Goal: Task Accomplishment & Management: Complete application form

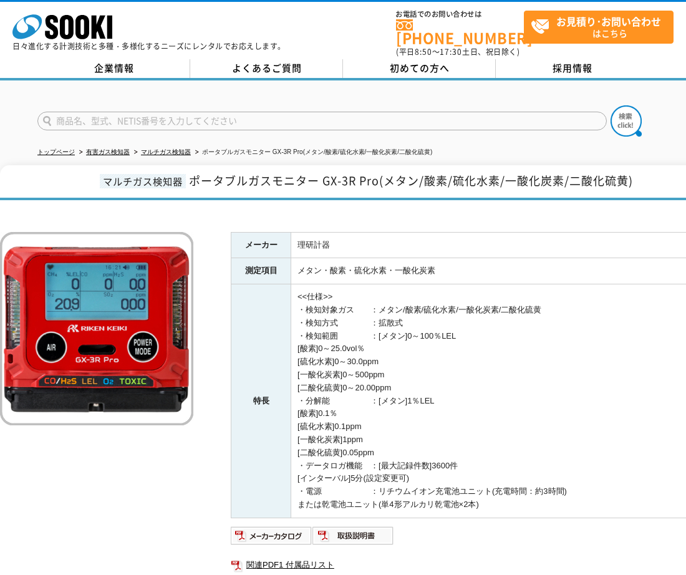
click at [100, 114] on input "text" at bounding box center [322, 121] width 570 height 19
type input "そ"
type input "商品名、型式、NETIS番号を入力してください"
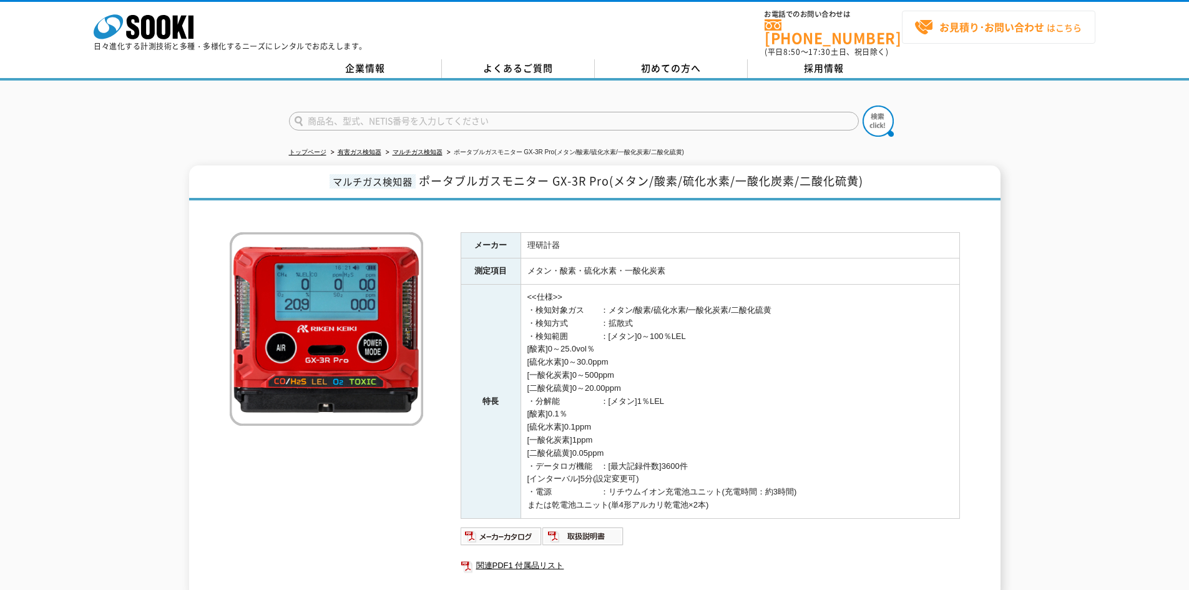
type input "商品名、型式、NETIS番号を入力してください"
click at [686, 24] on strong "お見積り･お問い合わせ" at bounding box center [991, 26] width 105 height 15
drag, startPoint x: 542, startPoint y: 265, endPoint x: 562, endPoint y: 268, distance: 20.8
click at [542, 265] on td "メタン・酸素・硫化水素・一酸化炭素" at bounding box center [739, 271] width 439 height 26
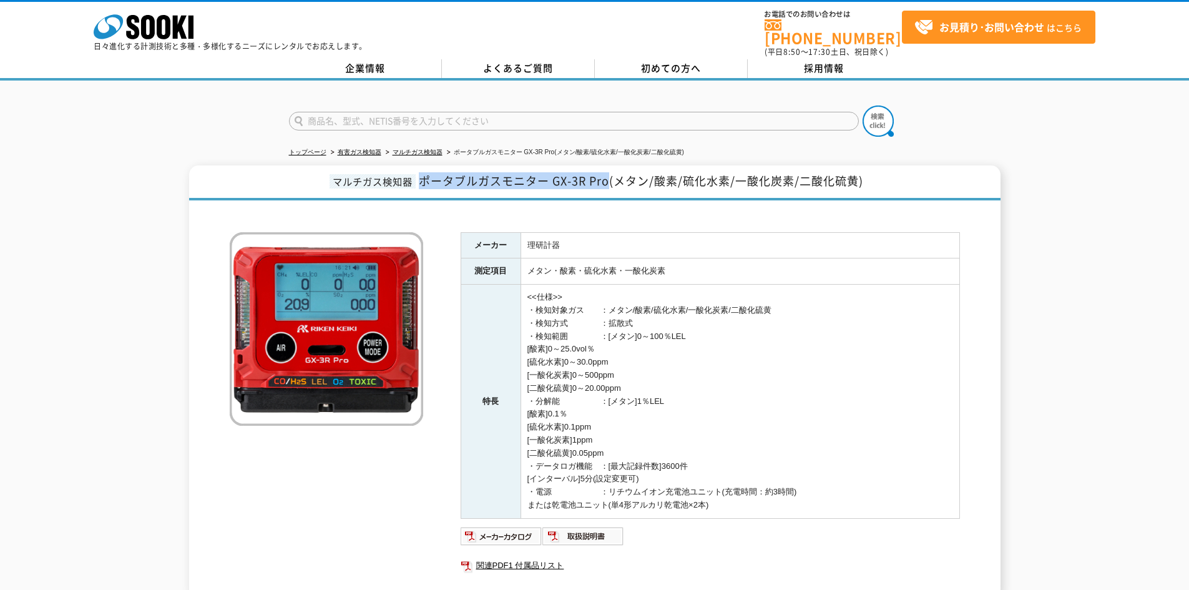
drag, startPoint x: 423, startPoint y: 173, endPoint x: 608, endPoint y: 173, distance: 184.7
click at [608, 173] on span "ポータブルガスモニター GX-3R Pro(メタン/酸素/硫化水素/一酸化炭素/二酸化硫黄)" at bounding box center [641, 180] width 444 height 17
copy span "ポータブルガスモニター GX-3R Pro"
click at [344, 112] on input "text" at bounding box center [574, 121] width 570 height 19
type input "におい"
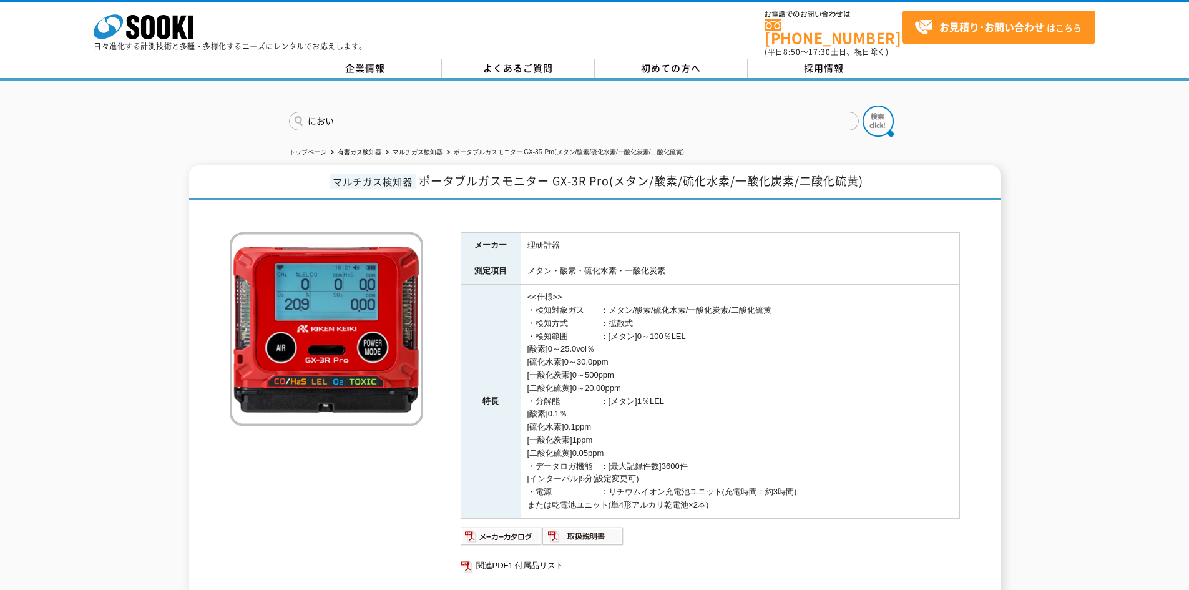
click at [686, 105] on button at bounding box center [877, 120] width 31 height 31
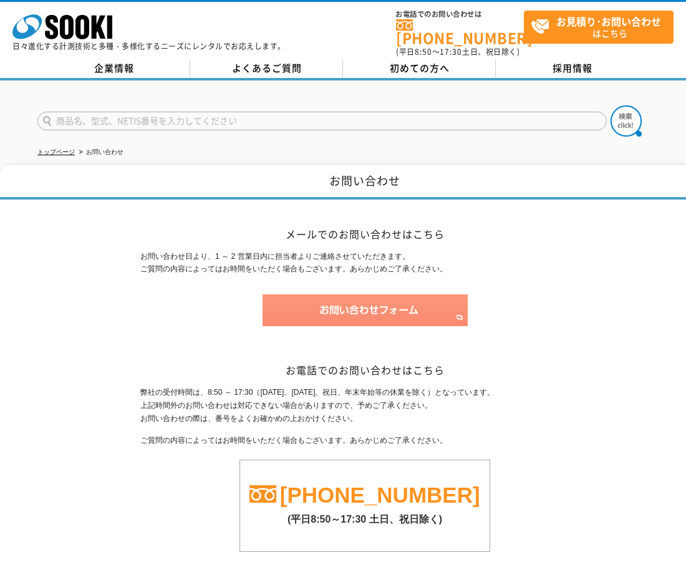
click at [354, 305] on img at bounding box center [365, 311] width 205 height 32
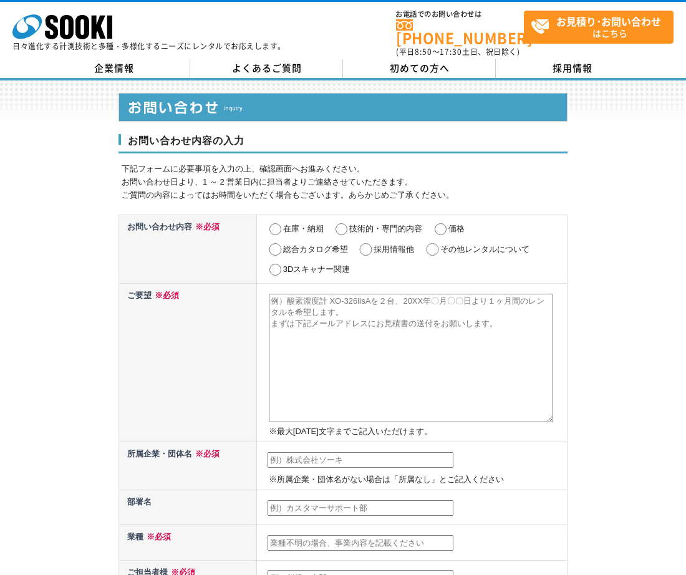
click at [275, 223] on input "在庫・納期" at bounding box center [276, 229] width 16 height 12
radio input "true"
click at [439, 223] on input "価格" at bounding box center [441, 229] width 16 height 12
radio input "true"
click at [288, 305] on textarea at bounding box center [411, 358] width 285 height 129
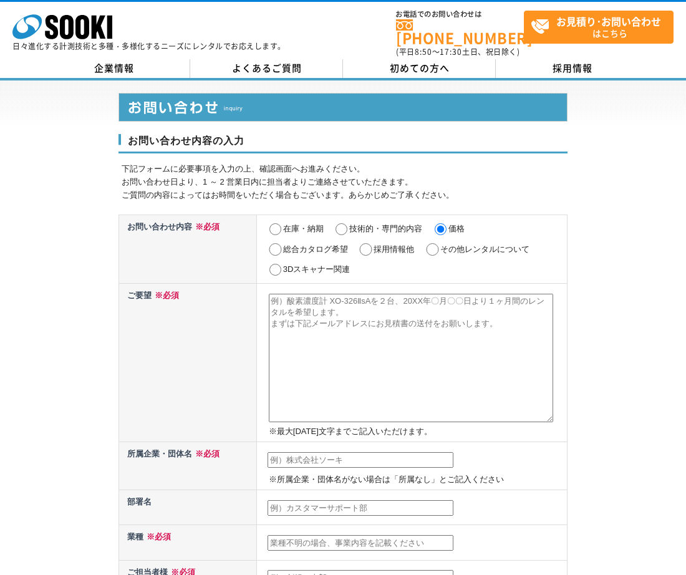
paste textarea "ポータブルガスモニター GX-3R Pro"
click at [440, 301] on textarea "ポータブルガスモニター GX-3R Pro：4ヶ月" at bounding box center [411, 358] width 285 height 129
type textarea "ポータブルガスモニター GX-3R Pro：4ヶ月"
click at [52, 105] on div "お問い合わせ内容の入力 下記フォームに必要事項を入力の上、確認画面へお進みください。 お問い合わせ日より、1 ～ 2 営業日内に担当者よりご連絡させていただき…" at bounding box center [343, 561] width 686 height 963
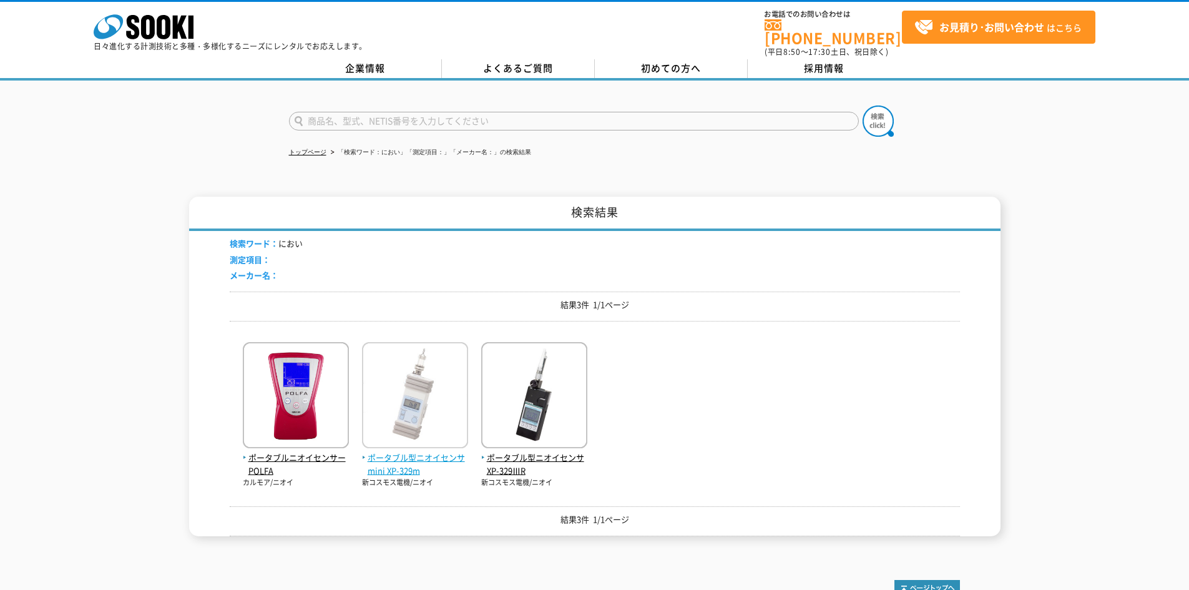
scroll to position [122, 0]
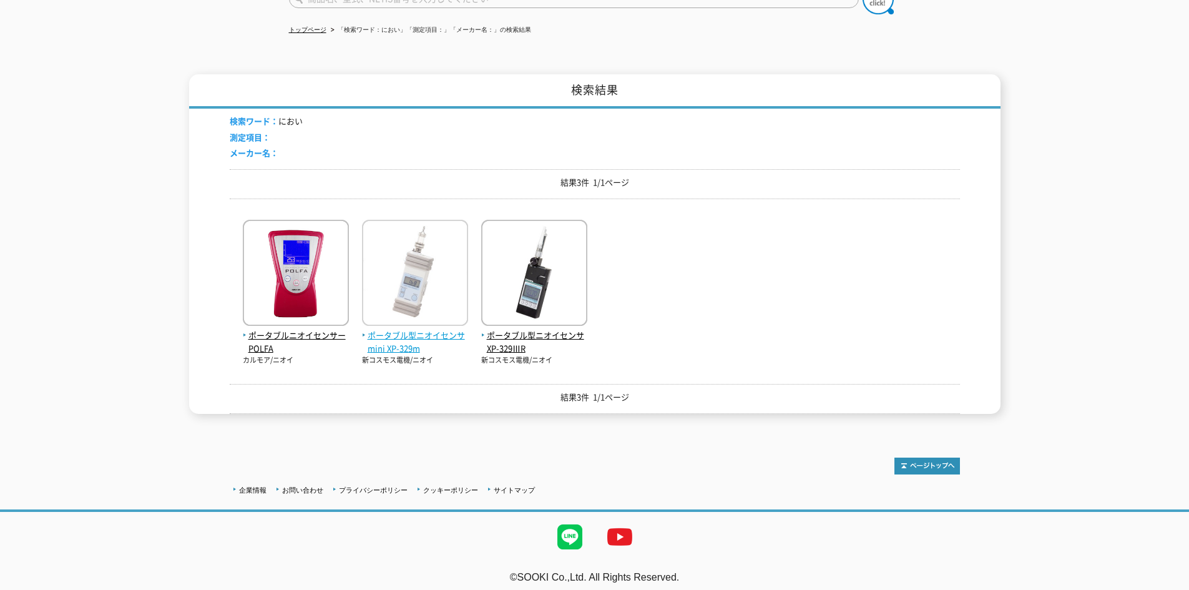
click at [426, 329] on span "ポータブル型ニオイセンサmini XP-329m" at bounding box center [415, 342] width 106 height 26
click at [555, 329] on span "ポータブル型ニオイセンサ XP-329ⅢR" at bounding box center [534, 342] width 106 height 26
click at [381, 329] on span "ポータブル型ニオイセンサmini XP-329m" at bounding box center [415, 342] width 106 height 26
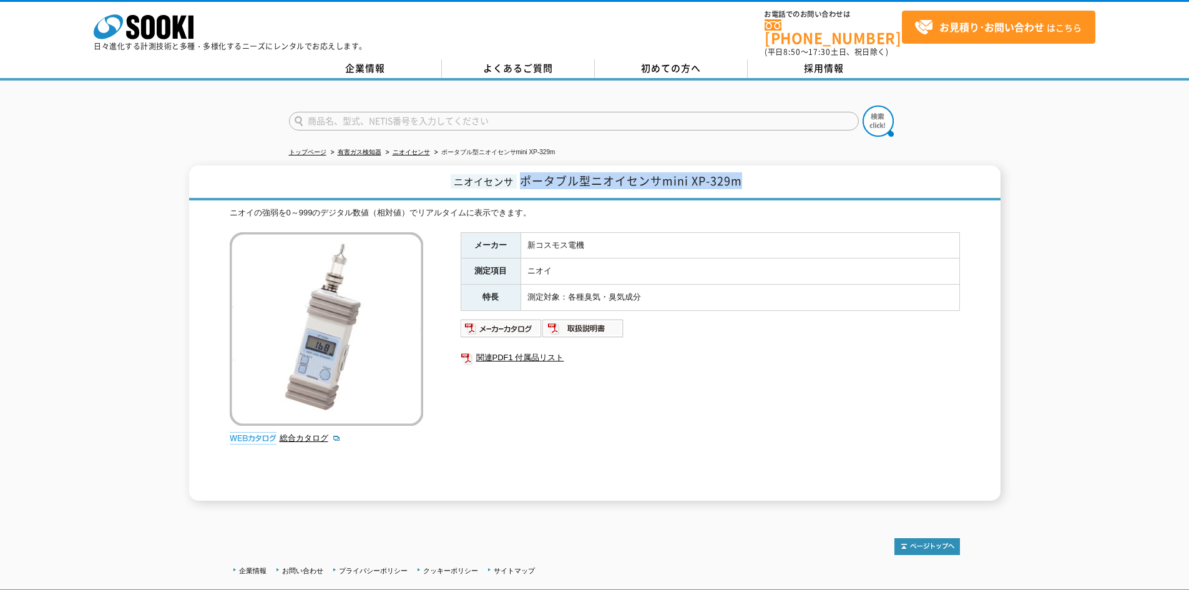
drag, startPoint x: 742, startPoint y: 173, endPoint x: 535, endPoint y: 174, distance: 206.5
click at [524, 173] on span "ポータブル型ニオイセンサmini XP-329m" at bounding box center [631, 180] width 222 height 17
copy span "ポータブル型ニオイセンサmini XP-329m"
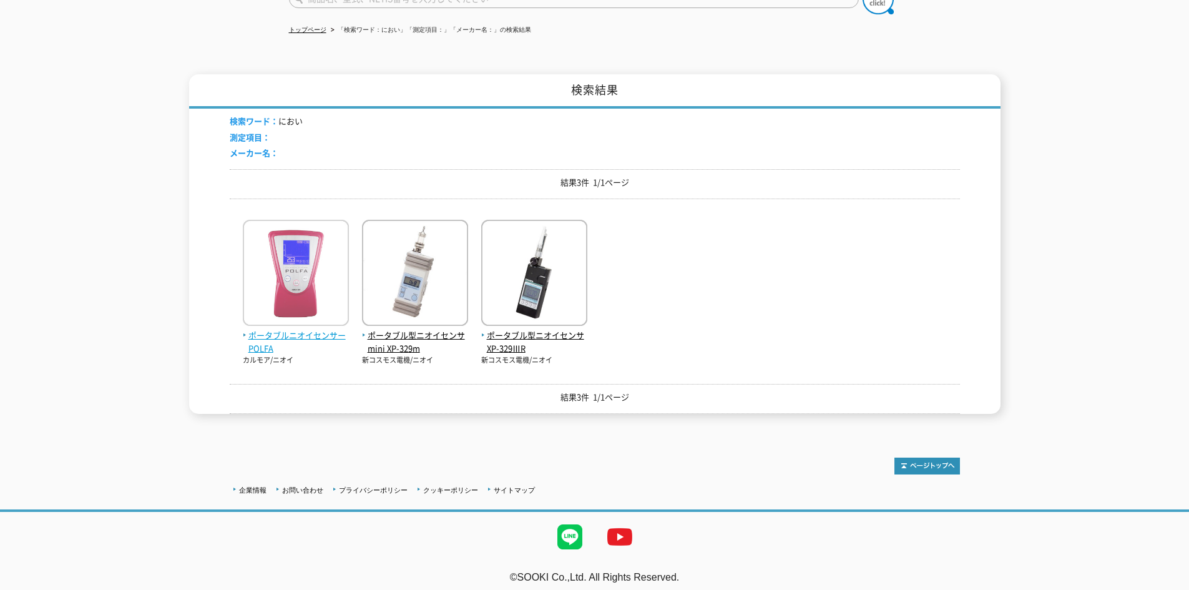
click at [297, 329] on span "ポータブルニオイセンサー POLFA" at bounding box center [296, 342] width 106 height 26
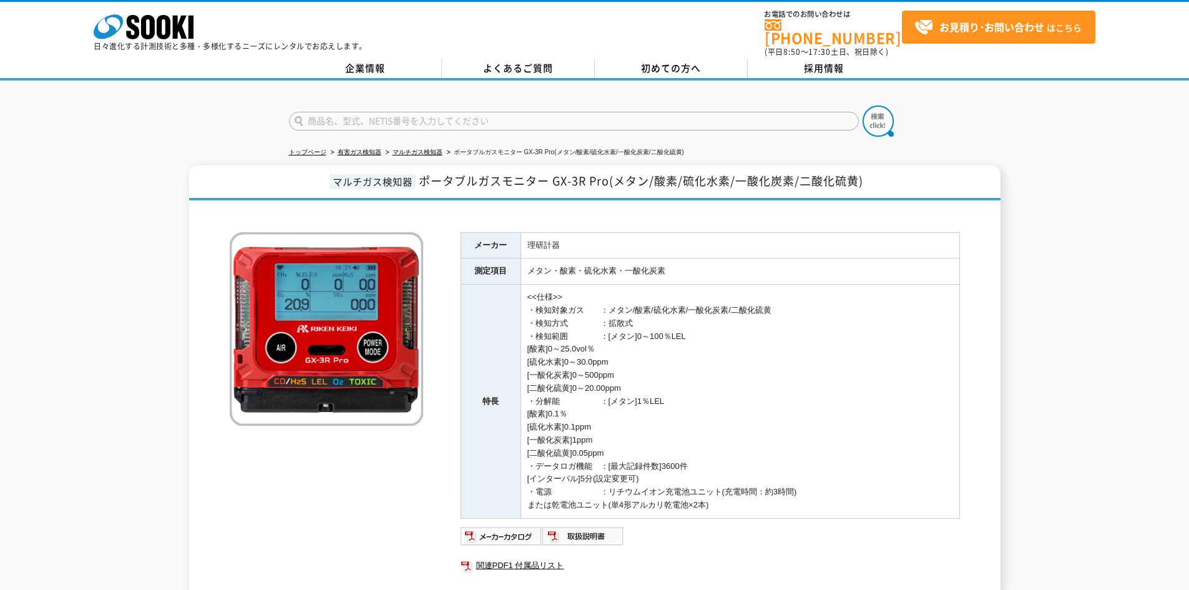
click at [391, 112] on input "text" at bounding box center [574, 121] width 570 height 19
type input "温度"
click at [875, 114] on img at bounding box center [877, 120] width 31 height 31
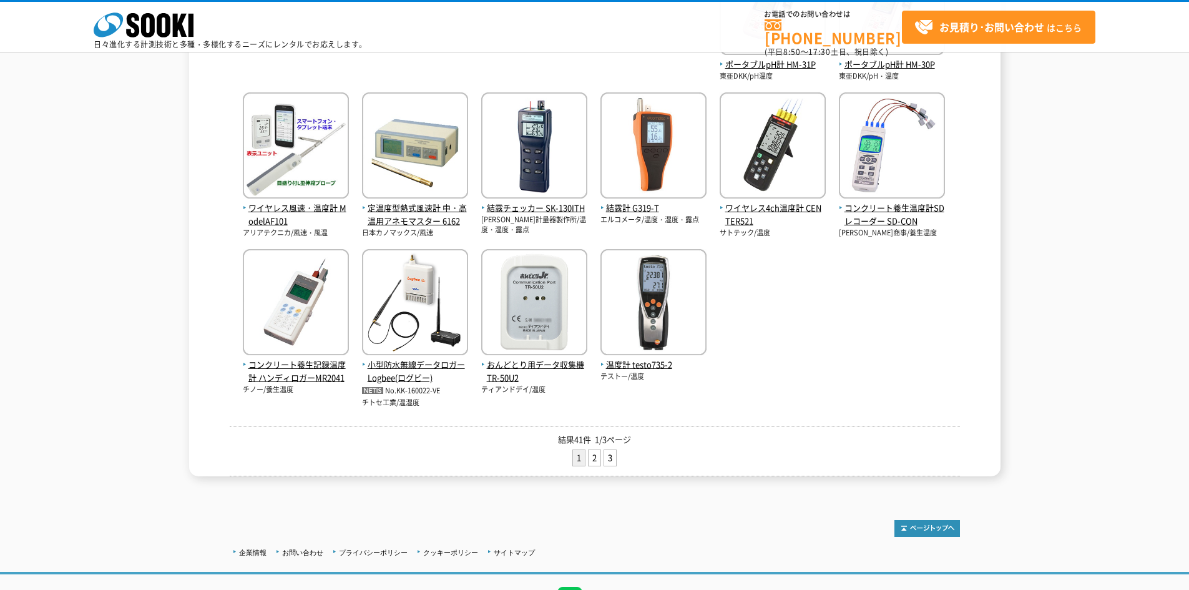
scroll to position [569, 0]
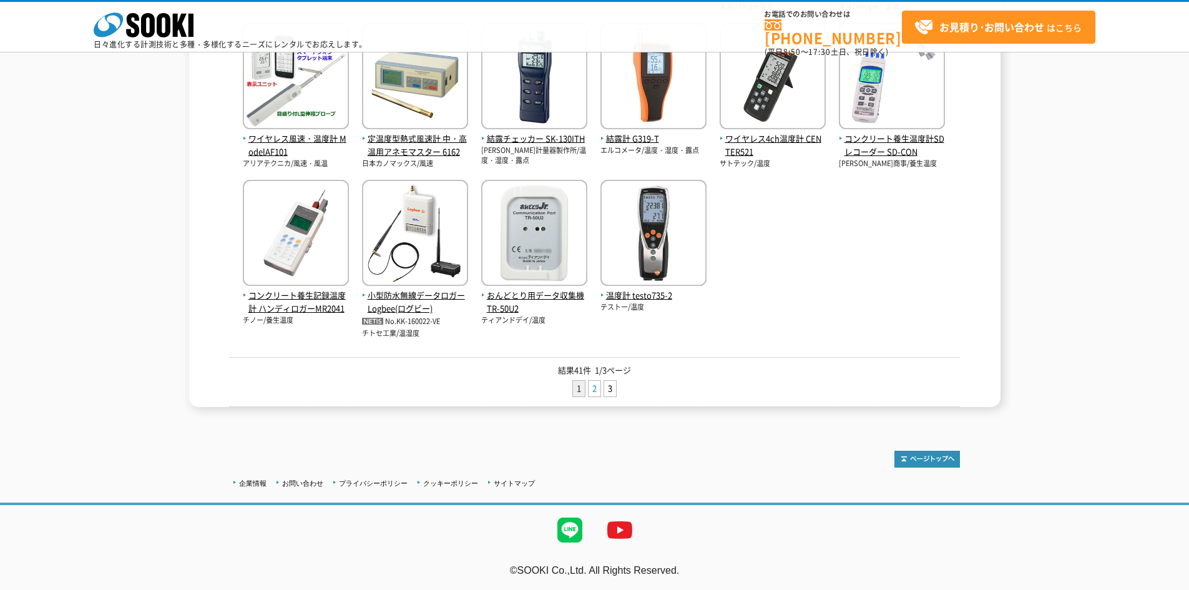
click at [593, 387] on link "2" at bounding box center [594, 389] width 12 height 16
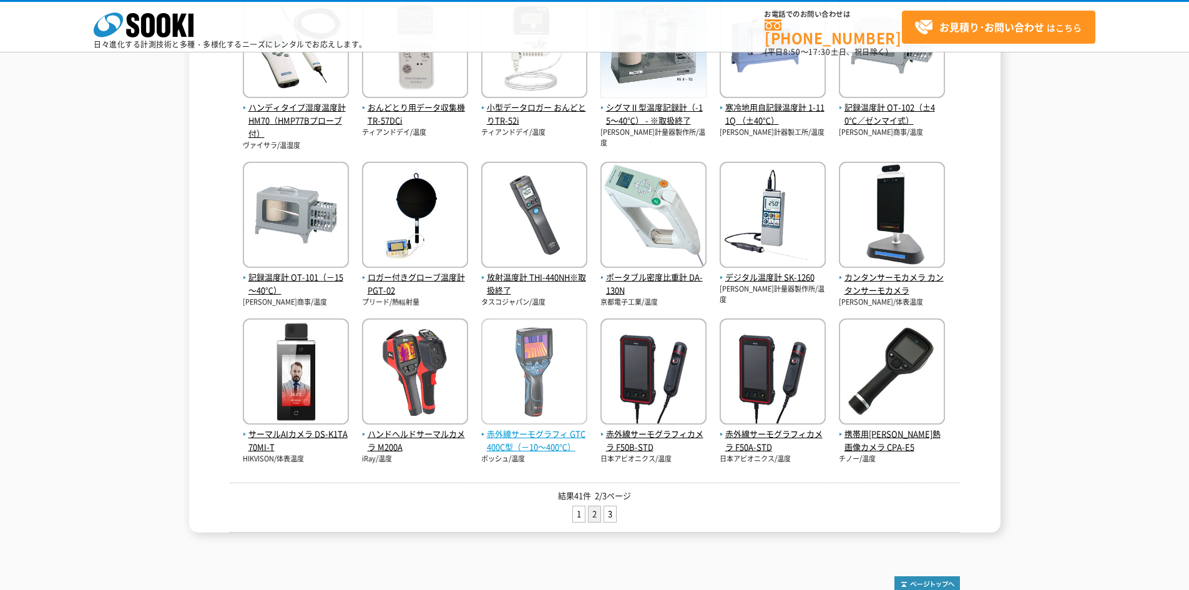
scroll to position [374, 0]
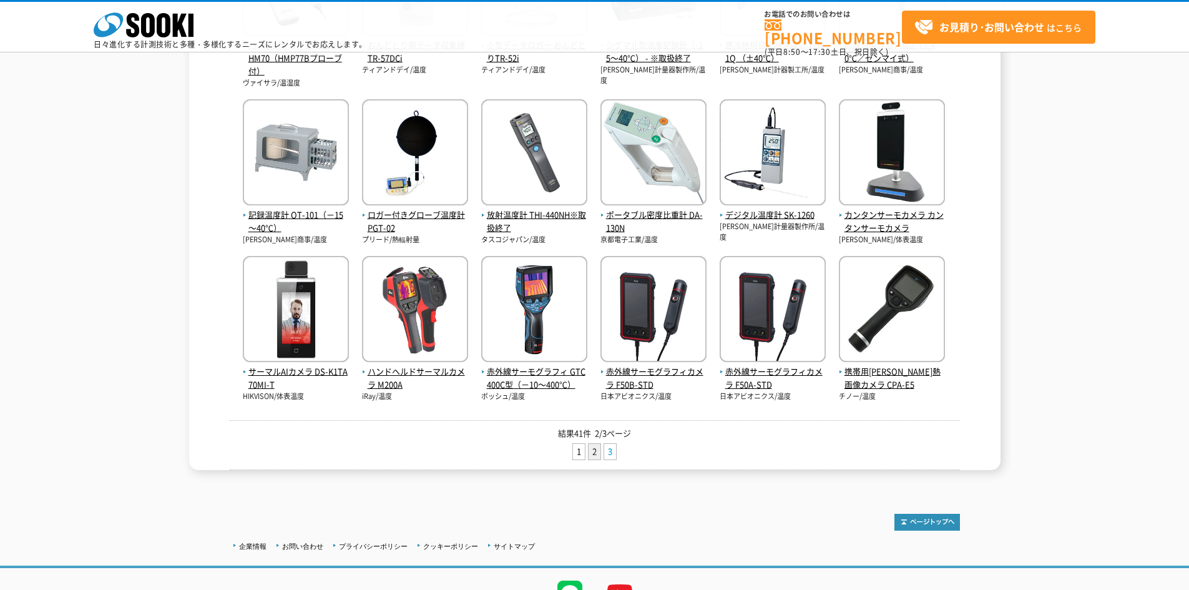
click at [611, 452] on link "3" at bounding box center [610, 452] width 12 height 16
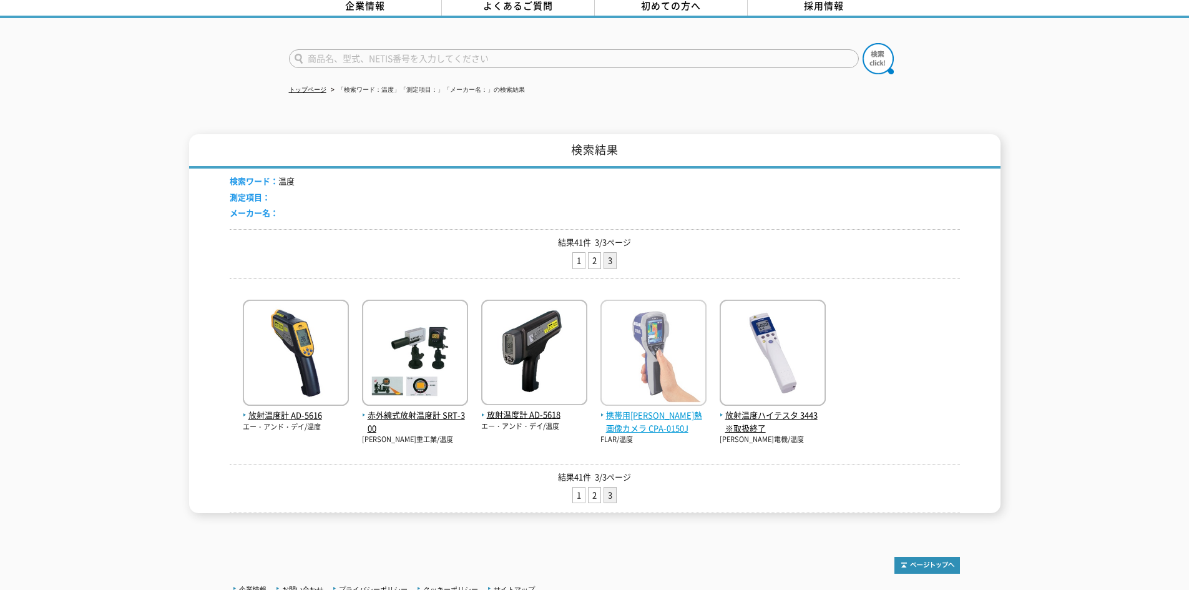
scroll to position [112, 0]
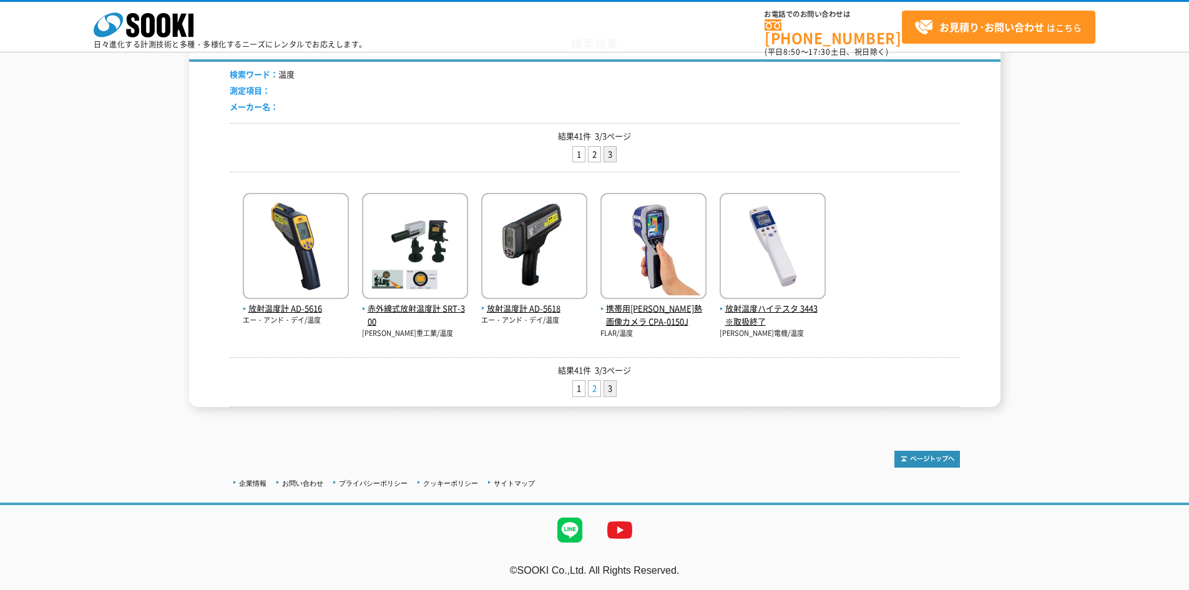
click at [591, 392] on link "2" at bounding box center [594, 389] width 12 height 16
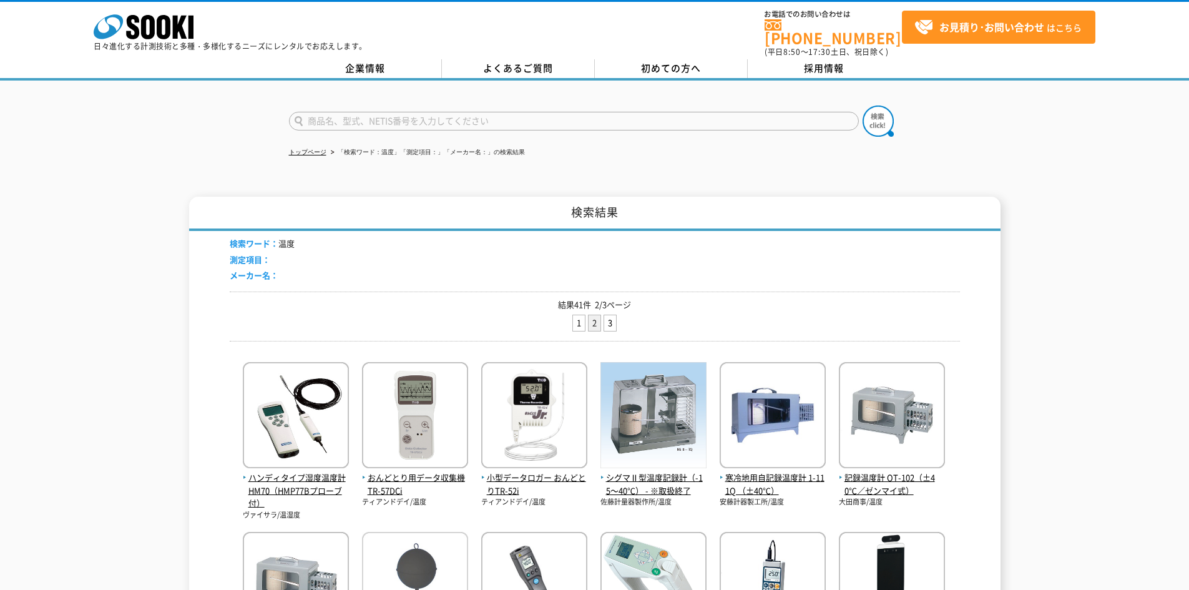
scroll to position [125, 0]
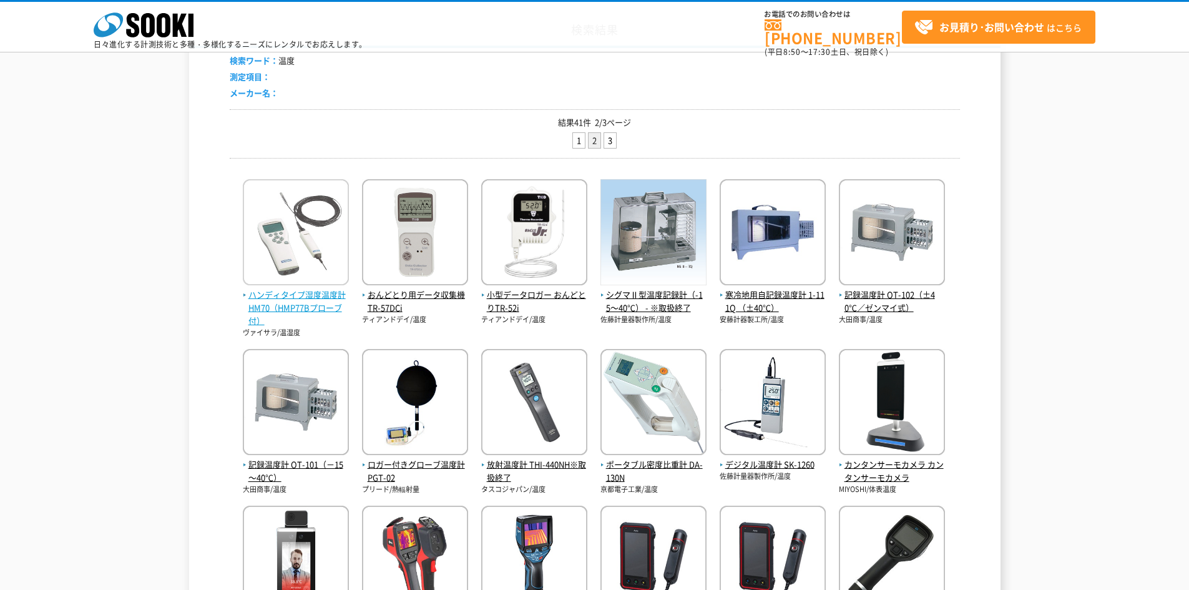
click at [314, 300] on span "ハンディタイプ湿度温度計 HM70（HMP77Bプローブ付）" at bounding box center [296, 307] width 106 height 39
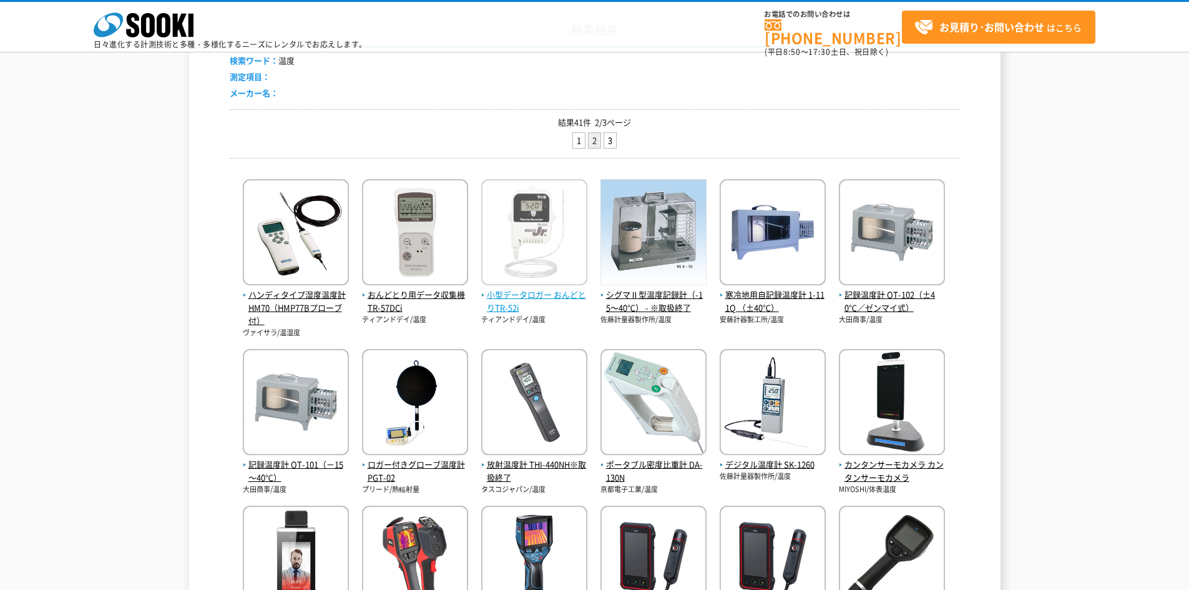
click at [522, 246] on img at bounding box center [534, 233] width 106 height 109
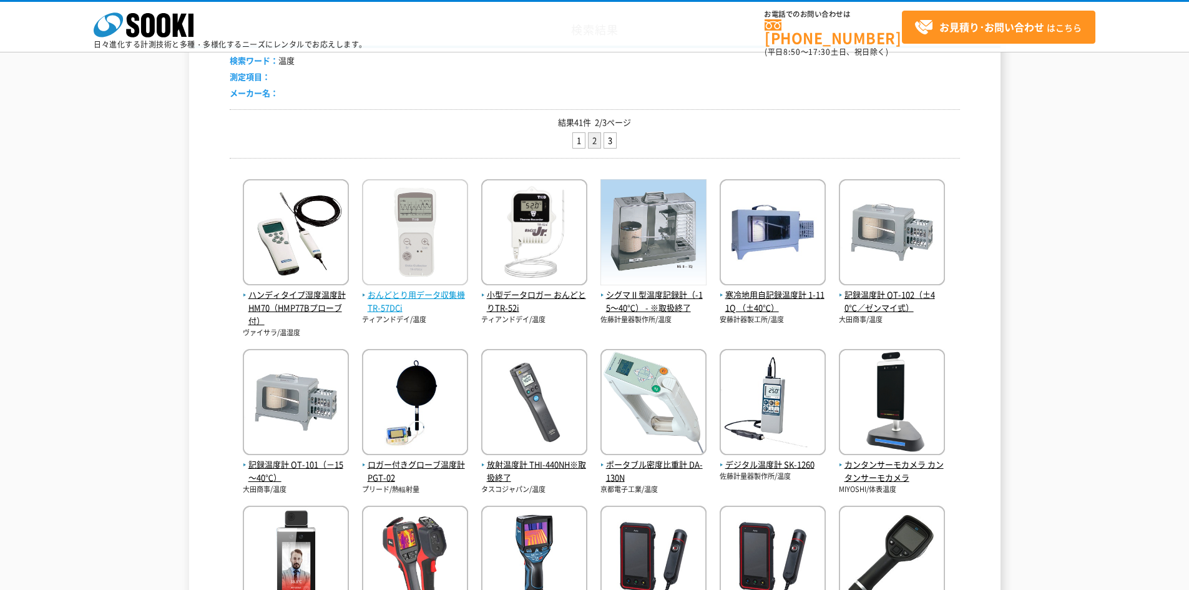
scroll to position [250, 0]
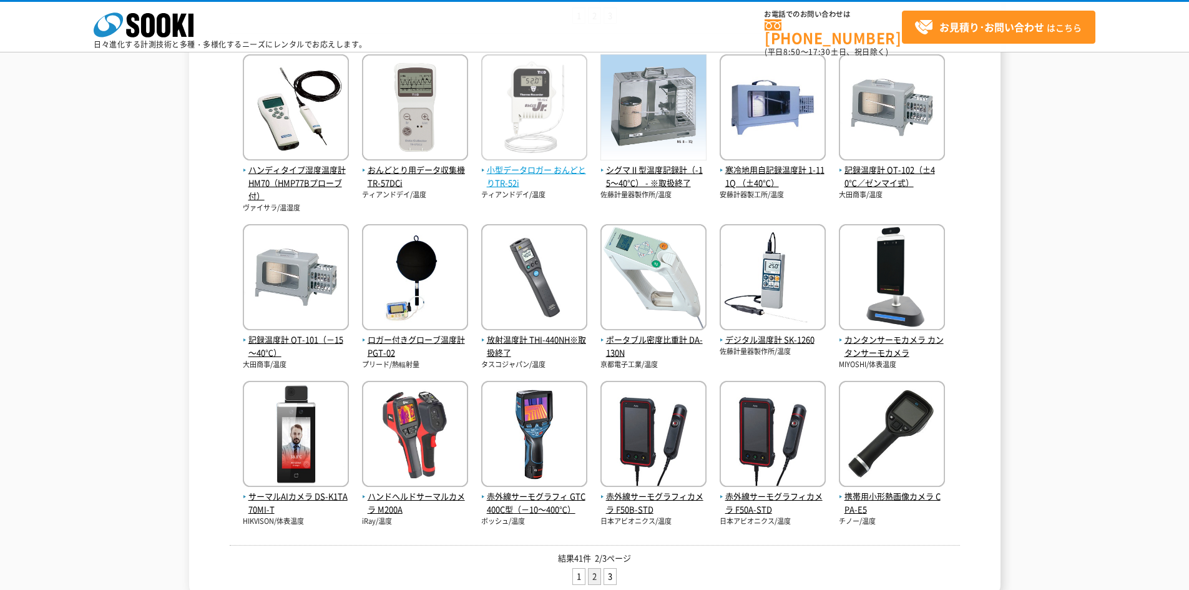
click at [515, 173] on span "小型データロガー おんどとりTR-52i" at bounding box center [534, 176] width 106 height 26
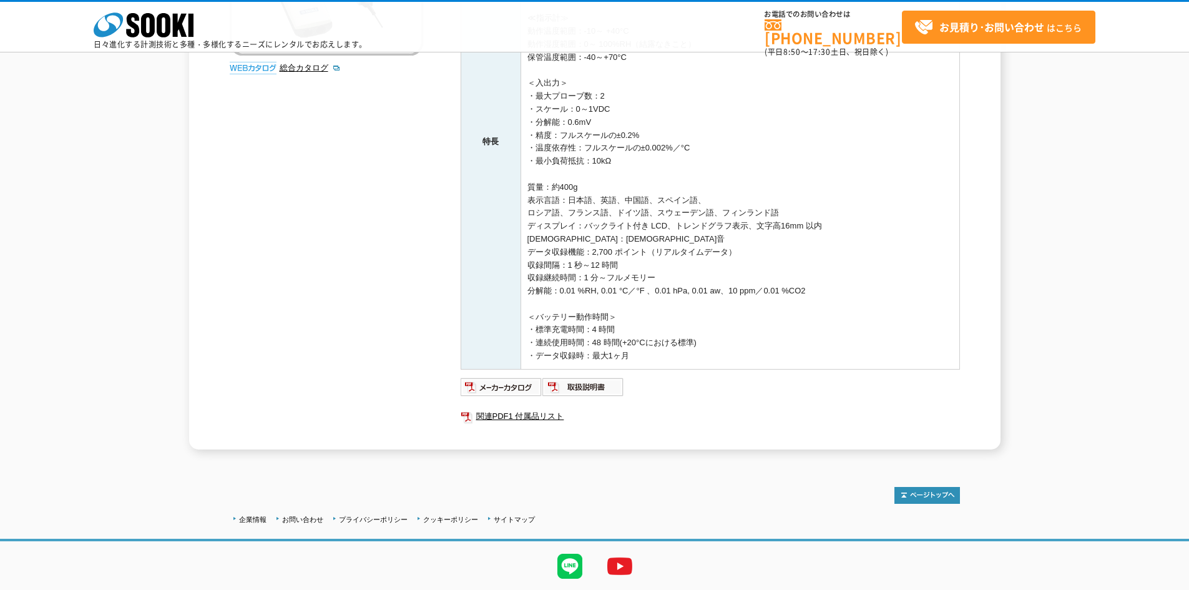
scroll to position [349, 0]
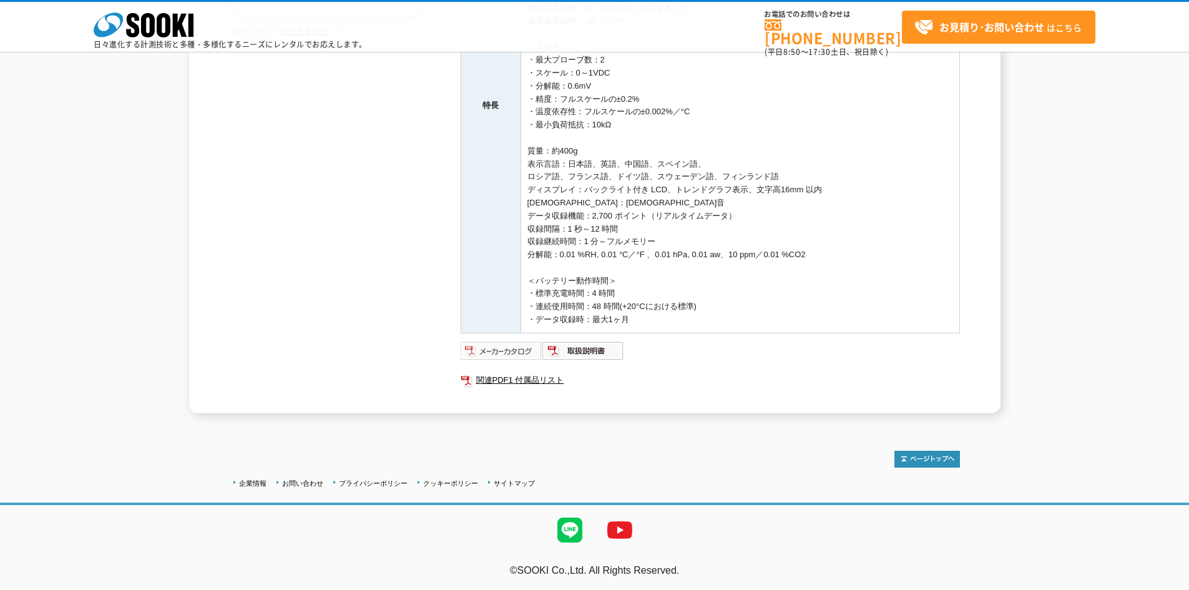
click at [514, 346] on img at bounding box center [502, 351] width 82 height 20
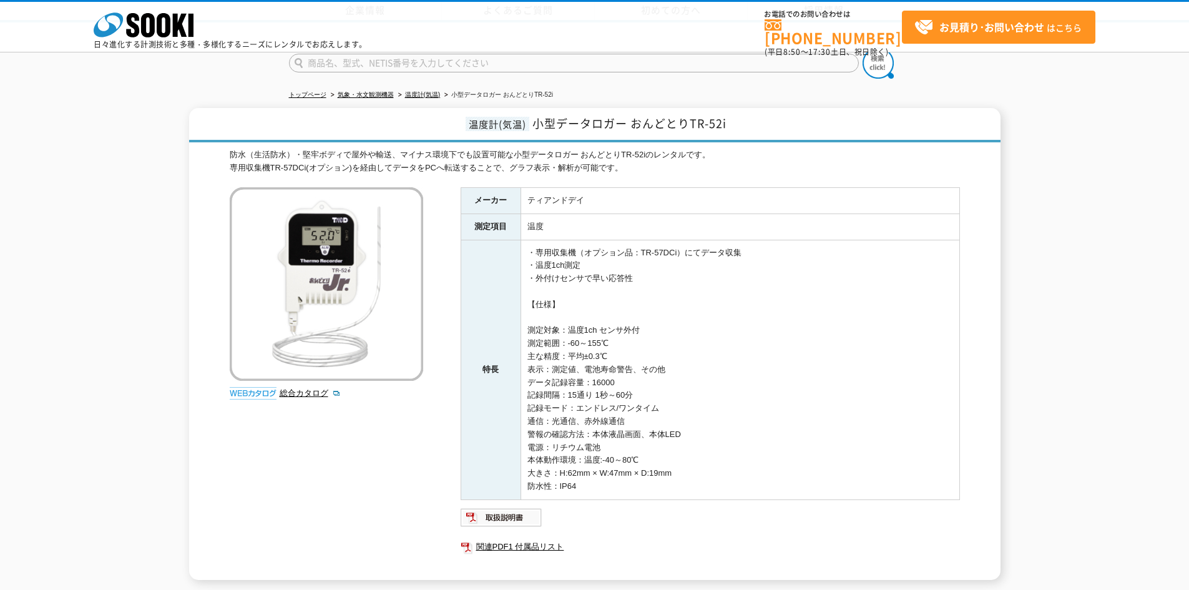
scroll to position [167, 0]
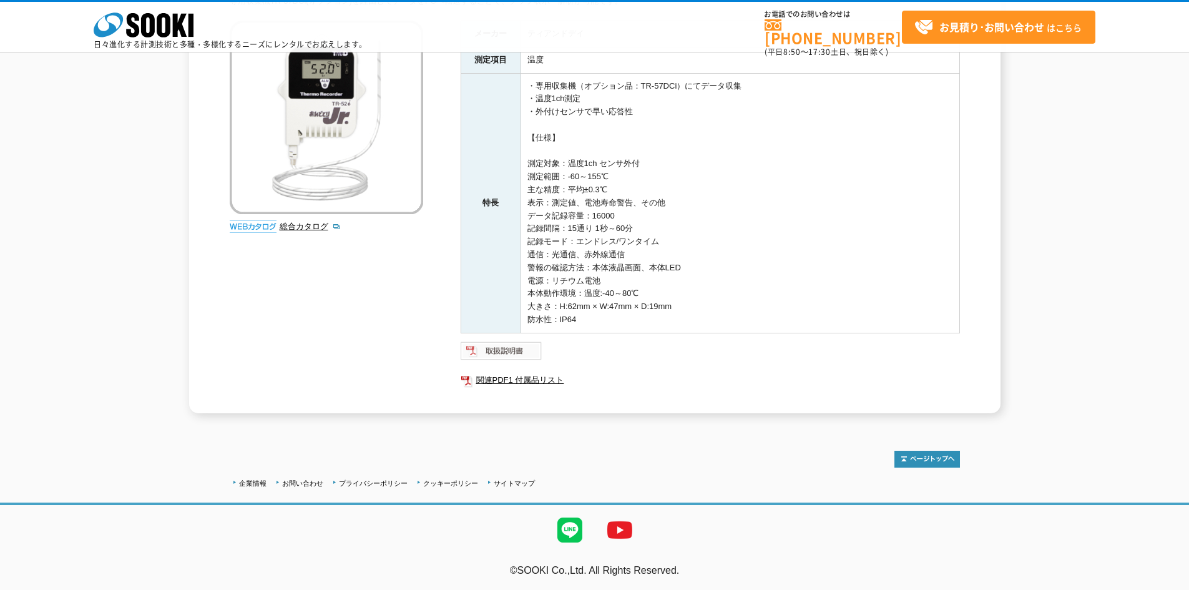
click at [505, 348] on img at bounding box center [502, 351] width 82 height 20
click at [513, 348] on img at bounding box center [502, 351] width 82 height 20
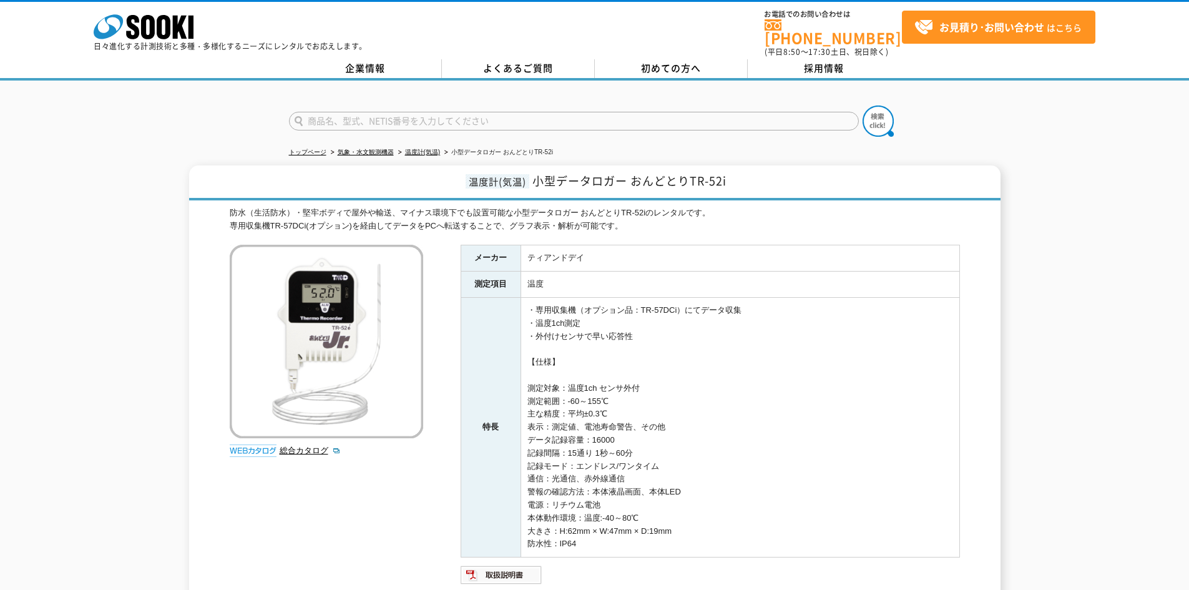
scroll to position [125, 0]
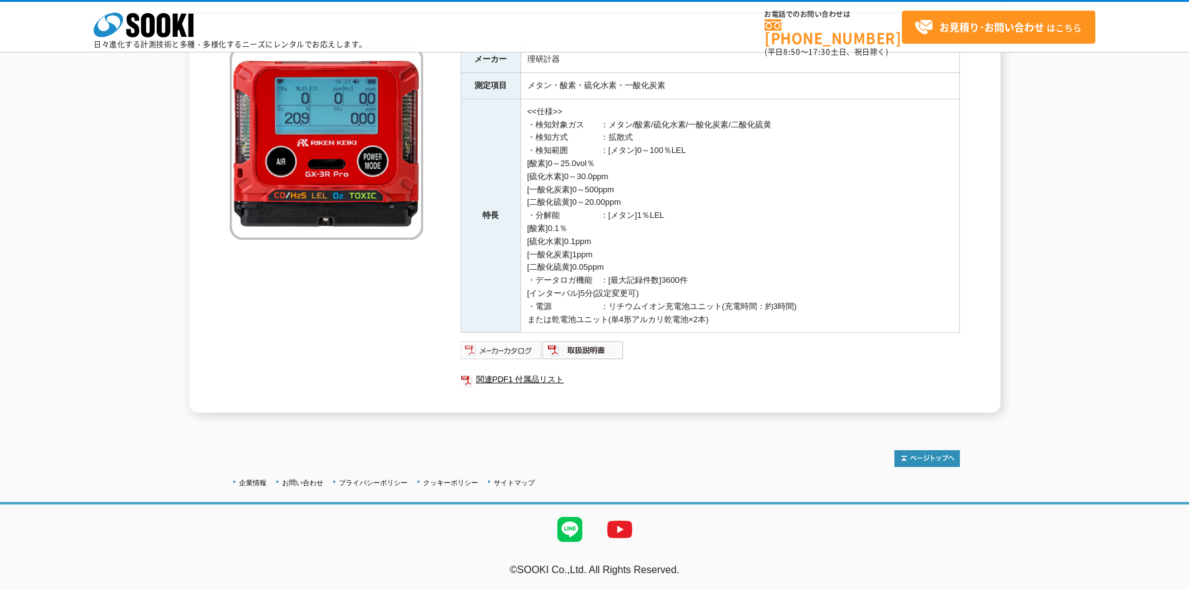
click at [514, 347] on img at bounding box center [502, 350] width 82 height 20
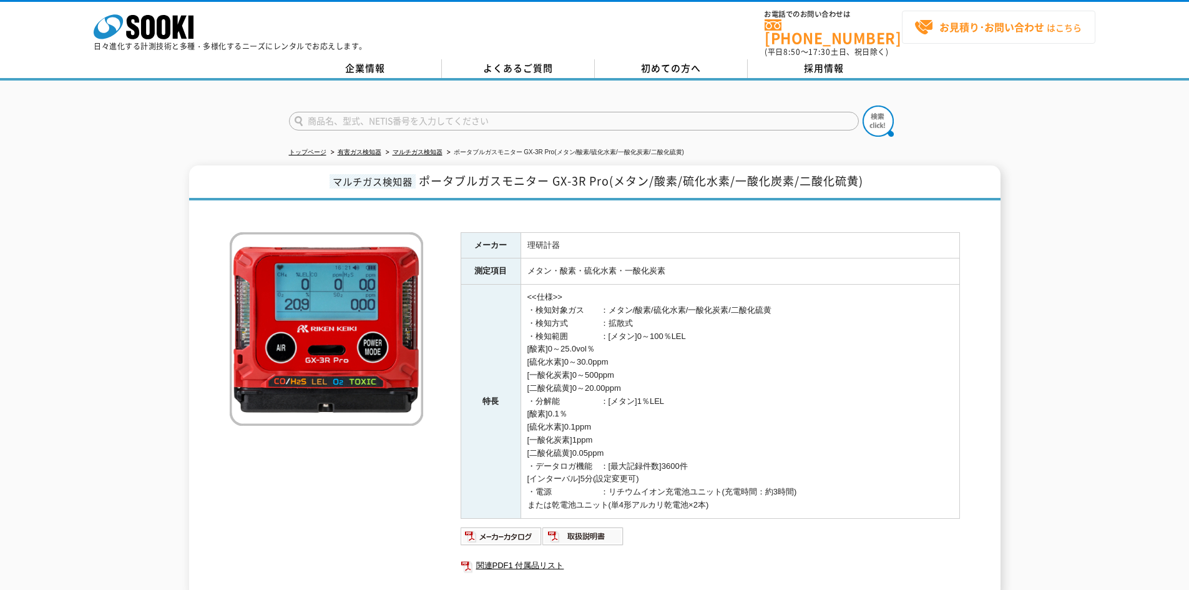
click at [993, 27] on strong "お見積り･お問い合わせ" at bounding box center [991, 26] width 105 height 15
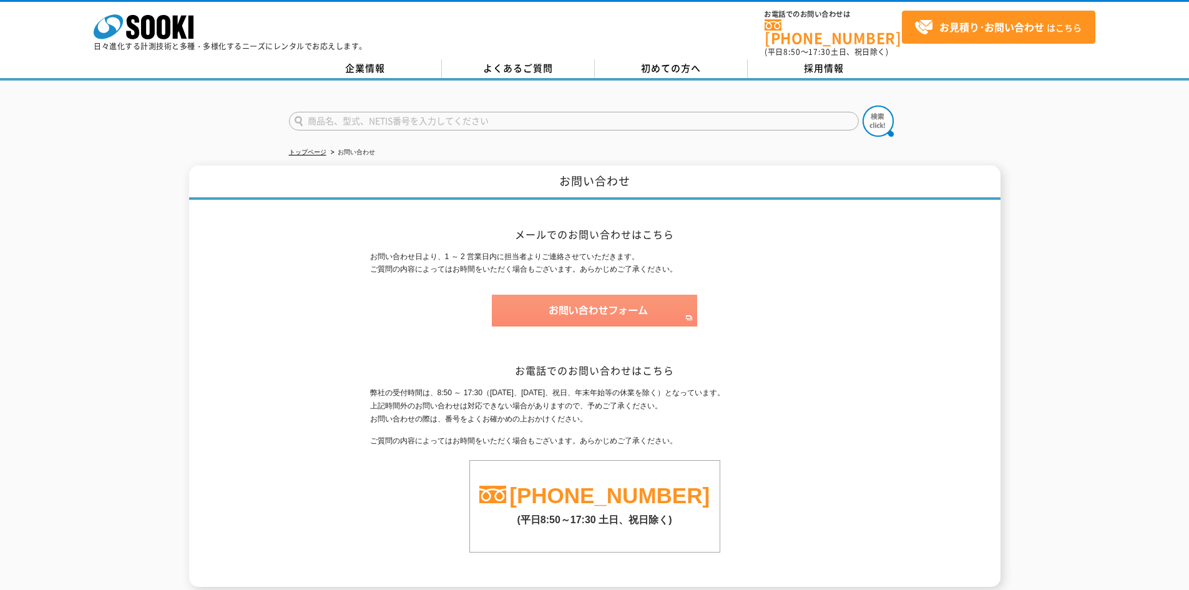
click at [605, 301] on img at bounding box center [594, 311] width 205 height 32
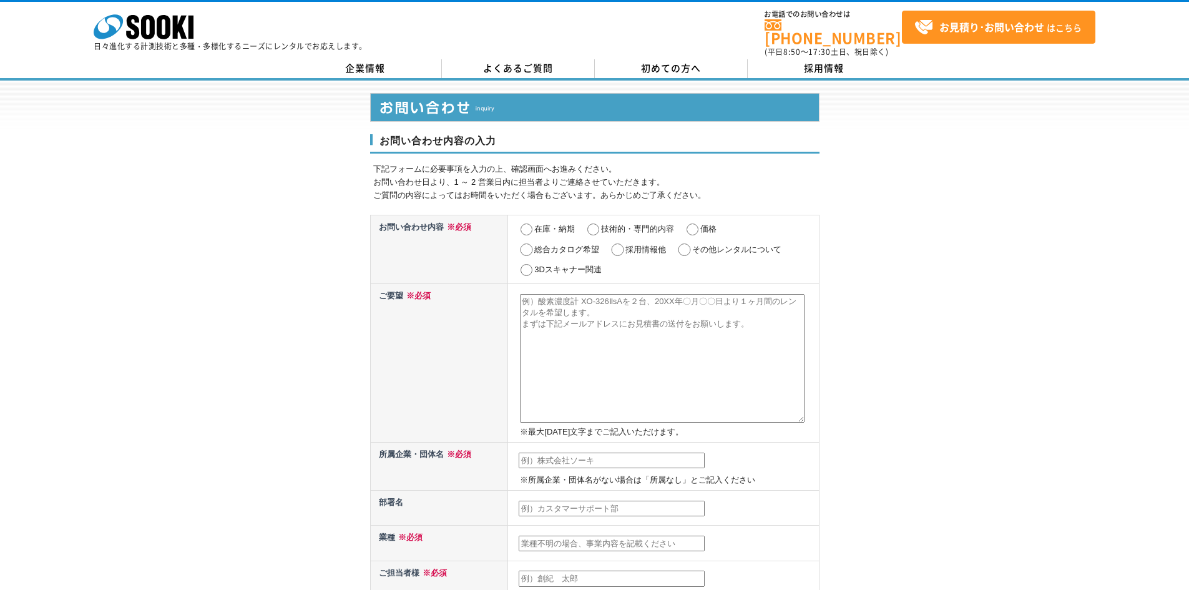
click at [532, 294] on textarea at bounding box center [662, 358] width 285 height 129
paste textarea "ポータブルガスモニター GX-3R PRO"
click at [522, 294] on textarea "ポータブルガスモニター GX-3R PRO" at bounding box center [662, 358] width 285 height 129
click at [704, 299] on textarea "・ポータブルガスモニター GX-3R PRO" at bounding box center [662, 358] width 285 height 129
click at [536, 303] on textarea "・ポータブルガスモニター GX-3R PRO ・" at bounding box center [662, 358] width 285 height 129
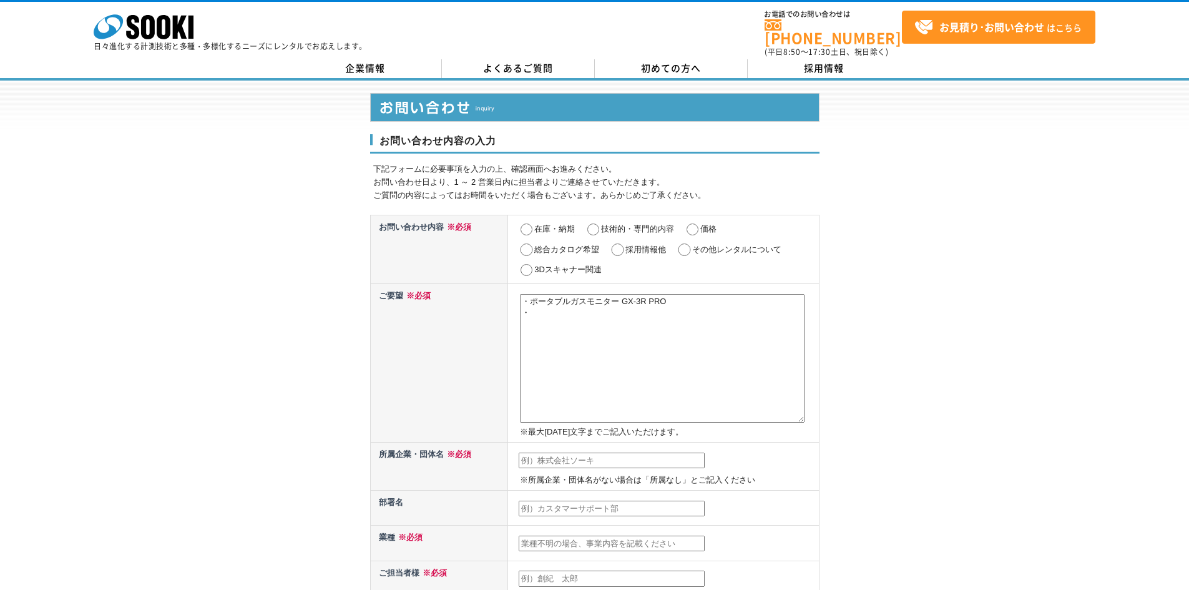
paste textarea "コンパクト温湿度ロガー testo175H1"
type textarea "・ポータブルガスモニター GX-3R PRO ・コンパクト温湿度ロガー testo175H1 ・"
click at [695, 223] on input "価格" at bounding box center [693, 229] width 16 height 12
radio input "true"
click at [542, 321] on textarea "・ポータブルガスモニター GX-3R PRO ・コンパクト温湿度ロガー testo175H1 ・" at bounding box center [662, 358] width 285 height 129
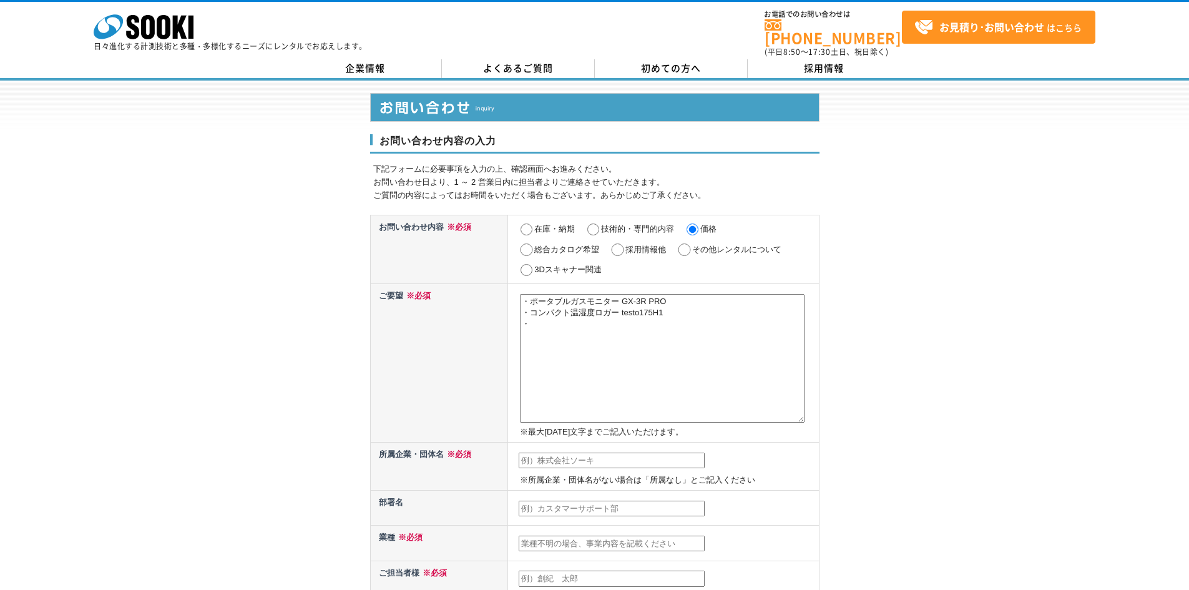
paste textarea "XP-329ⅢR"
click at [538, 336] on textarea "・ポータブルガスモニター GX-3R PRO ・コンパクト温湿度ロガー testo175H1 ・XP-329ⅢR ・" at bounding box center [662, 358] width 285 height 129
paste textarea "XP-329m"
type textarea "・ポータブルガスモニター GX-3R PRO ・コンパクト温湿度ロガー testo175H1 ・XP-329ⅢR ・XP-329m 上記の御見積りを頂きたい。…"
click at [556, 452] on input "text" at bounding box center [612, 460] width 186 height 16
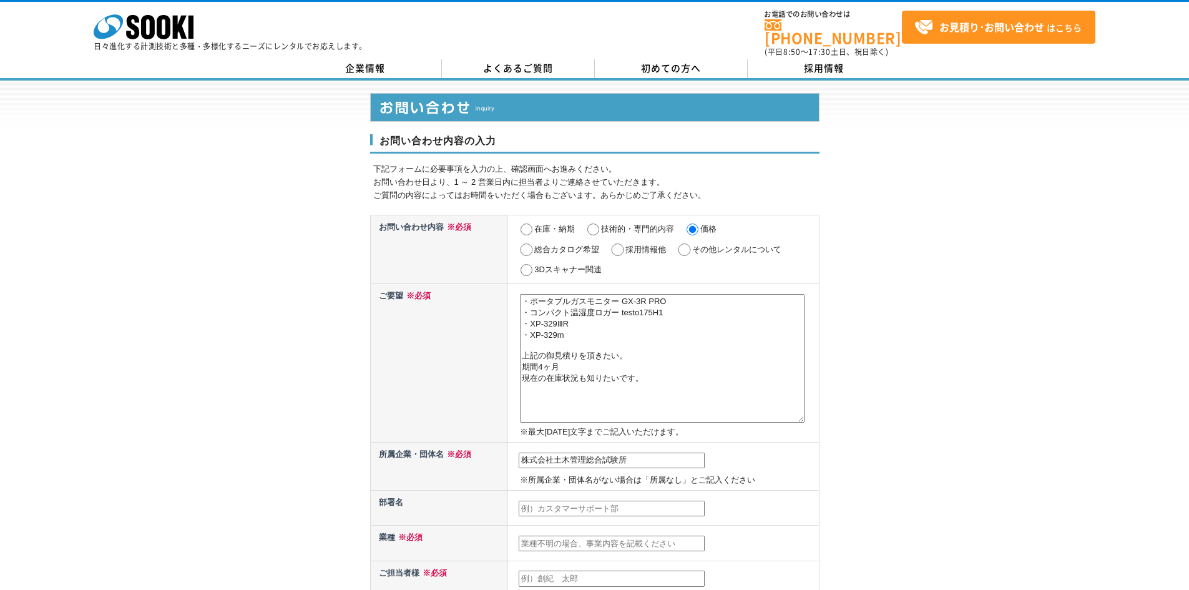
scroll to position [125, 0]
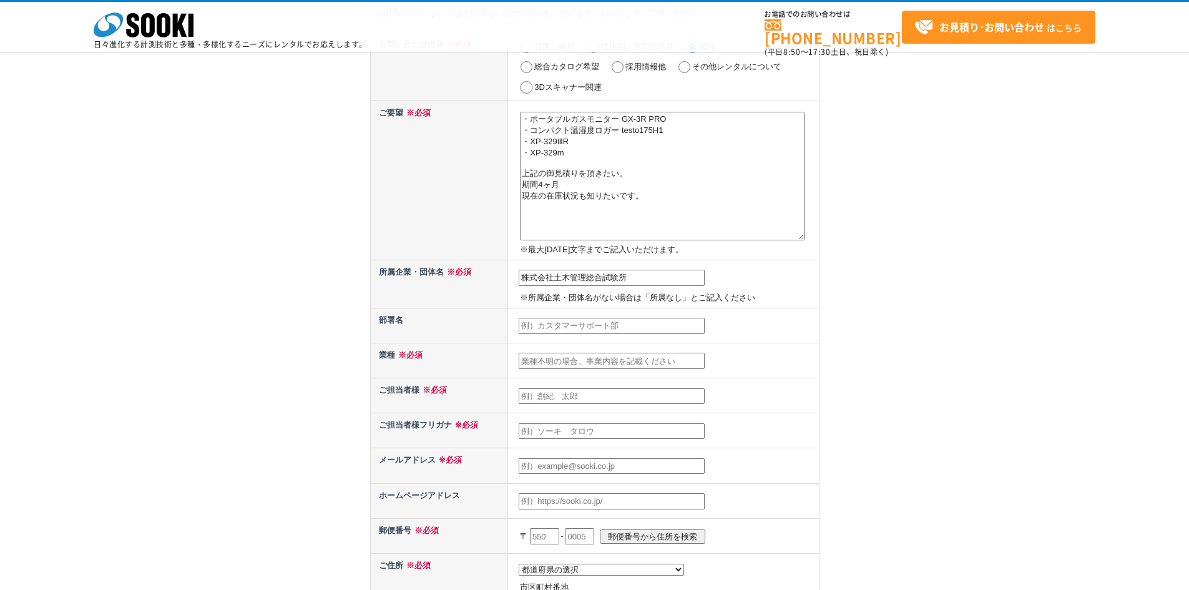
type input "株式会社土木管理総合試験所"
click at [545, 363] on input "text" at bounding box center [612, 361] width 186 height 16
click at [553, 363] on input "text" at bounding box center [612, 361] width 186 height 16
type input "サービス業"
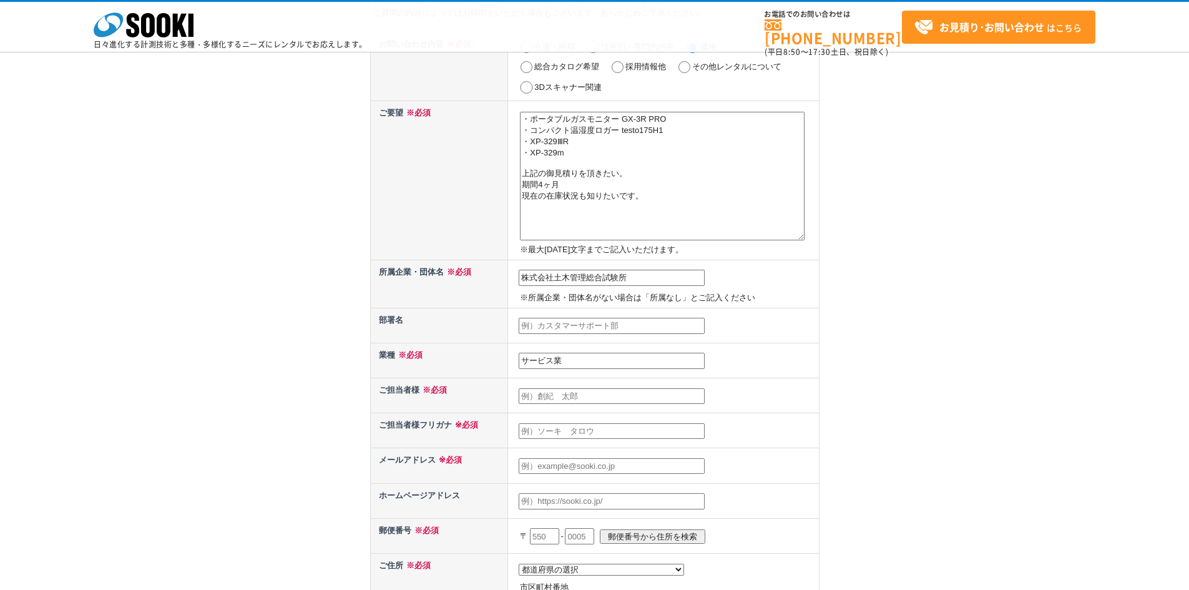
click at [565, 399] on input "text" at bounding box center [612, 396] width 186 height 16
type input "[PERSON_NAME]"
click at [560, 427] on input "text" at bounding box center [612, 431] width 186 height 16
type input "[PERSON_NAME]"
click at [558, 465] on input "text" at bounding box center [612, 466] width 186 height 16
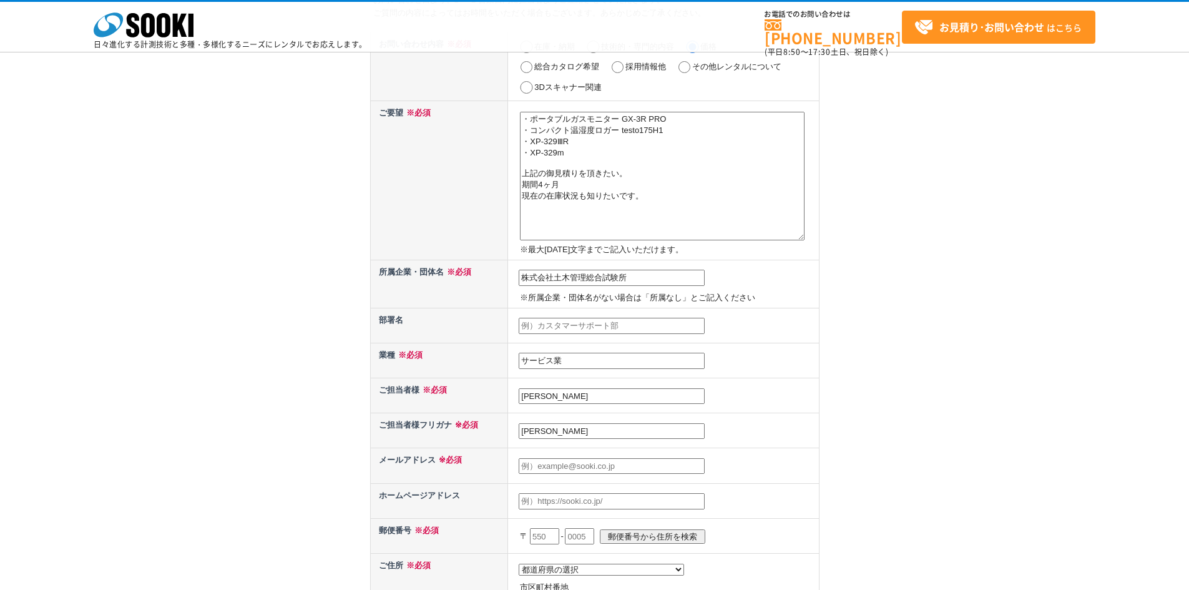
type input "[EMAIL_ADDRESS][DOMAIN_NAME]"
click at [568, 500] on input "text" at bounding box center [612, 501] width 186 height 16
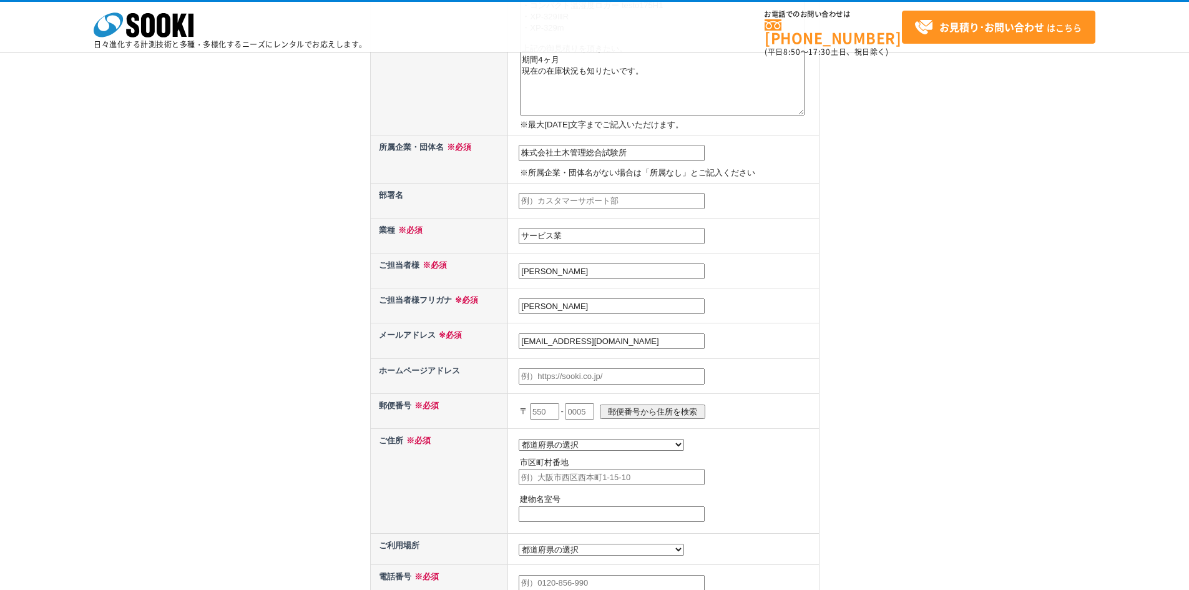
click at [549, 413] on input "text" at bounding box center [544, 411] width 29 height 16
type input "390"
click at [590, 411] on input "text" at bounding box center [579, 411] width 29 height 16
type input "0852"
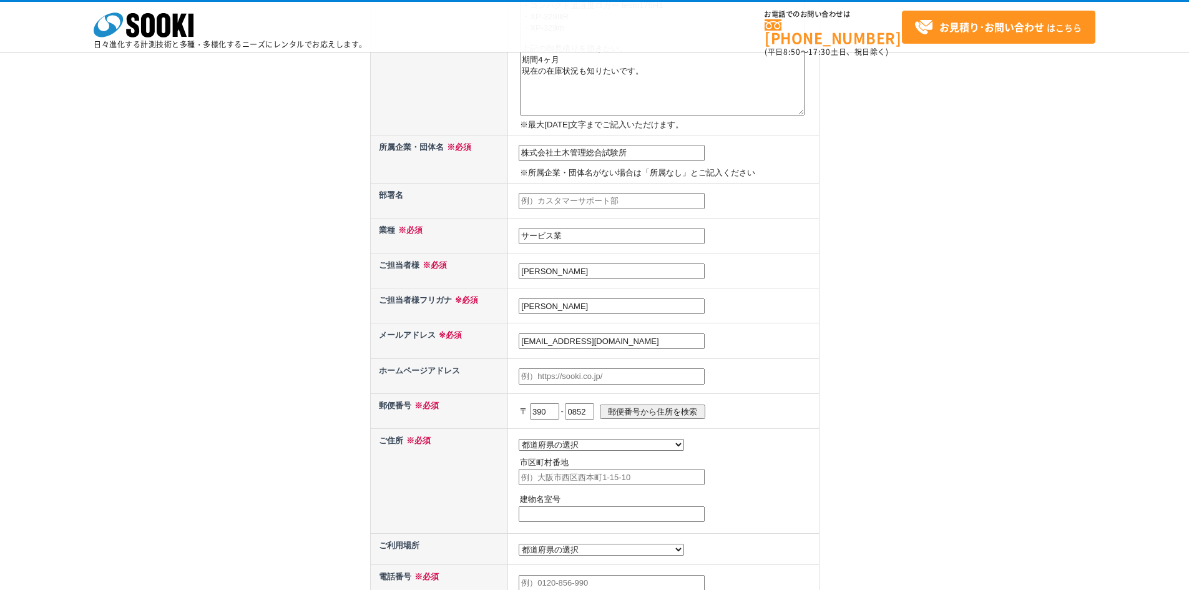
click at [555, 444] on select "都道府県の選択 北海道 [GEOGRAPHIC_DATA] [GEOGRAPHIC_DATA] [PERSON_NAME][GEOGRAPHIC_DATA] …" at bounding box center [601, 445] width 165 height 12
select select "20"
click at [519, 439] on select "都道府県の選択 北海道 [GEOGRAPHIC_DATA] [GEOGRAPHIC_DATA] [PERSON_NAME][GEOGRAPHIC_DATA] …" at bounding box center [601, 445] width 165 height 12
click at [548, 484] on input "text" at bounding box center [612, 477] width 186 height 16
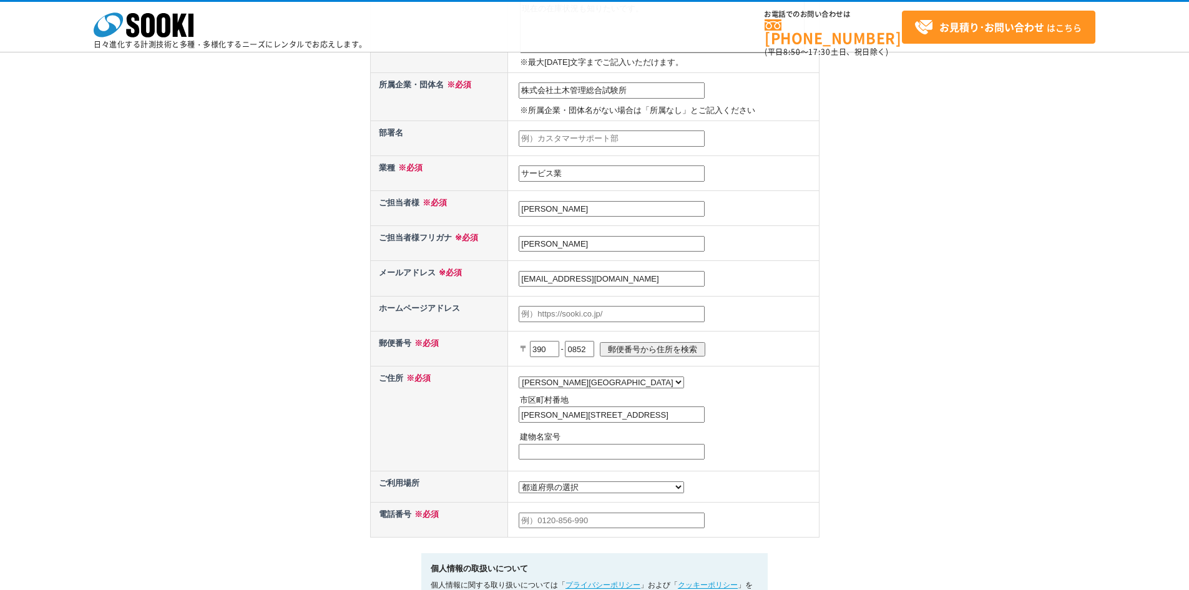
scroll to position [125, 0]
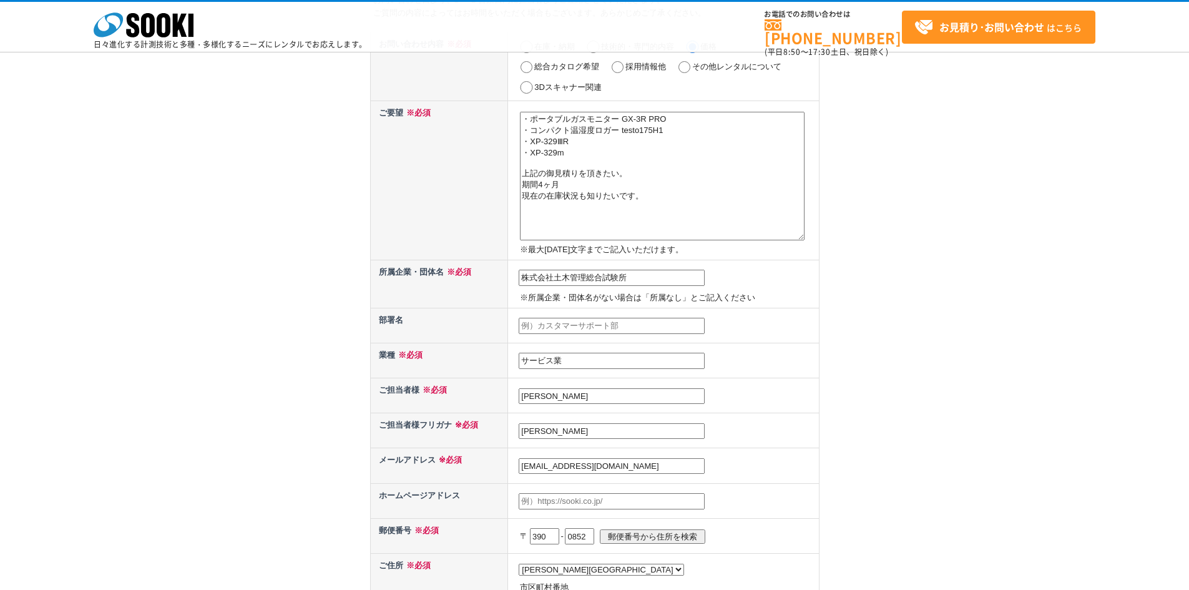
type input "[PERSON_NAME][STREET_ADDRESS]"
drag, startPoint x: 654, startPoint y: 218, endPoint x: 524, endPoint y: 119, distance: 163.5
click at [524, 119] on textarea "・ポータブルガスモニター GX-3R PRO ・コンパクト温湿度ロガー testo175H1 ・XP-329ⅢR ・XP-329m 上記の御見積りを頂きたい。…" at bounding box center [662, 176] width 285 height 129
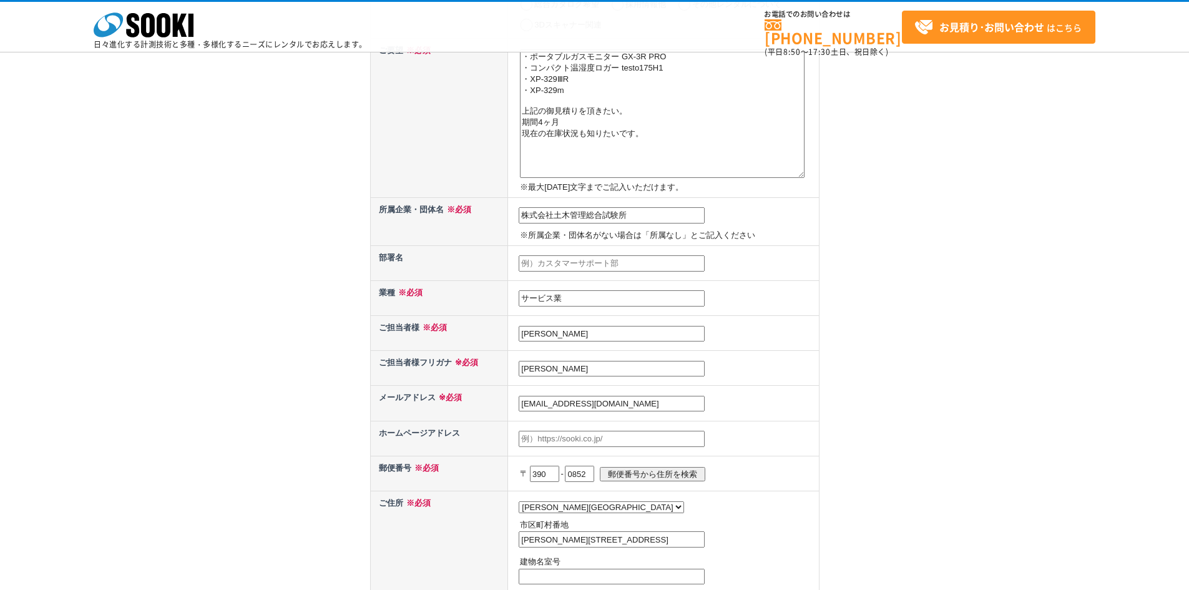
scroll to position [250, 0]
